Goal: Task Accomplishment & Management: Manage account settings

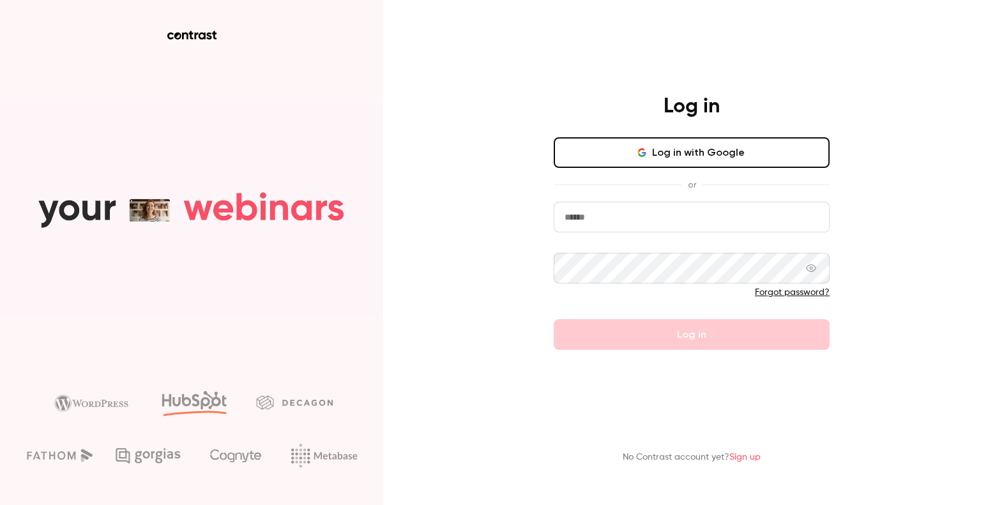
click at [633, 151] on button "Log in with Google" at bounding box center [692, 152] width 276 height 31
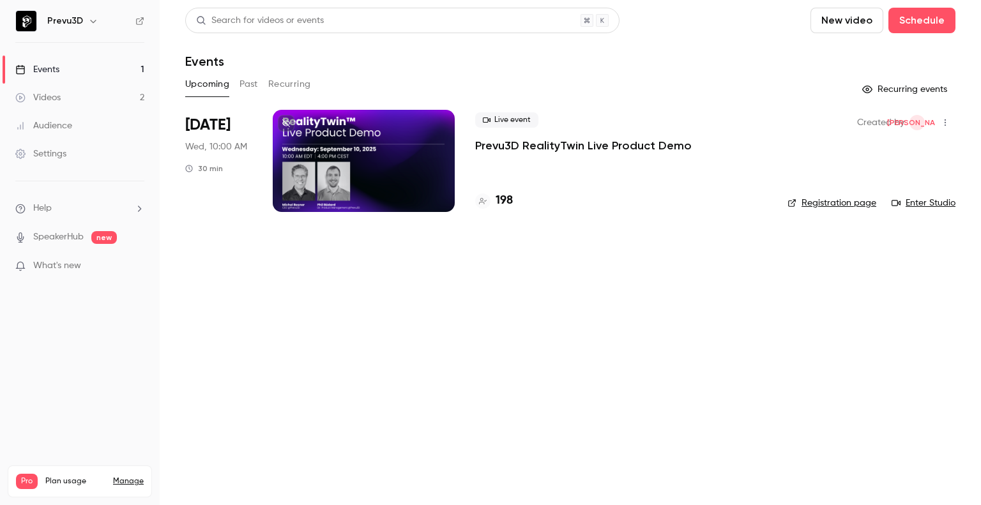
click at [506, 196] on h4 "198" at bounding box center [503, 200] width 17 height 17
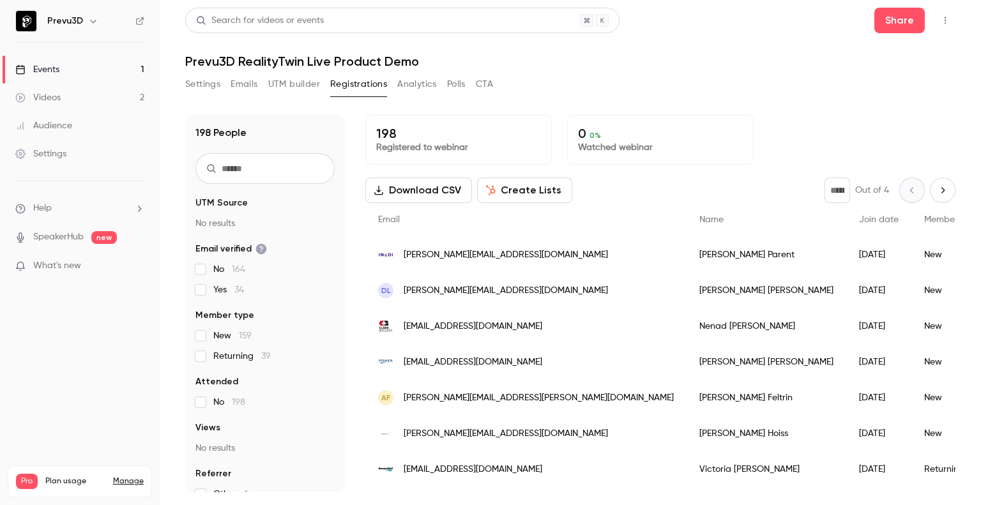
click at [260, 162] on input "text" at bounding box center [264, 168] width 139 height 31
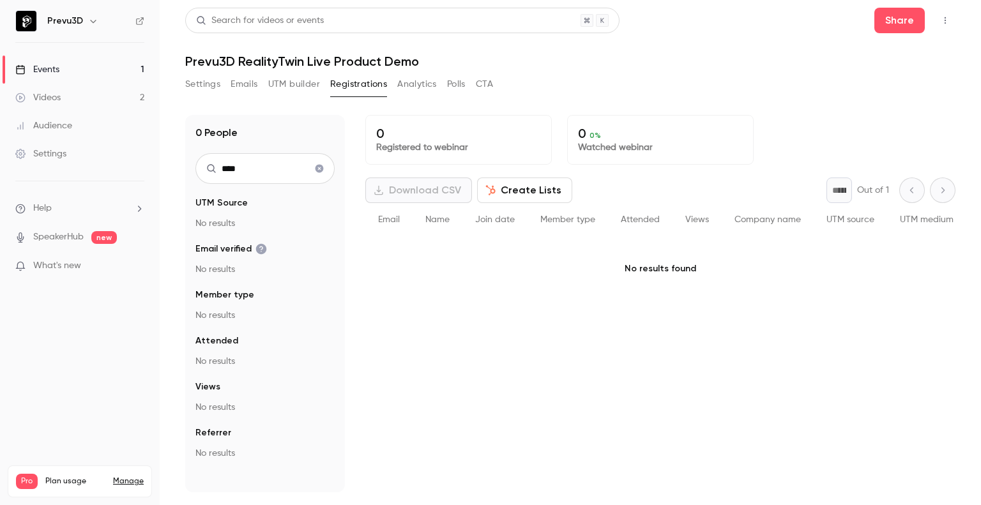
type input "****"
